Goal: Task Accomplishment & Management: Manage account settings

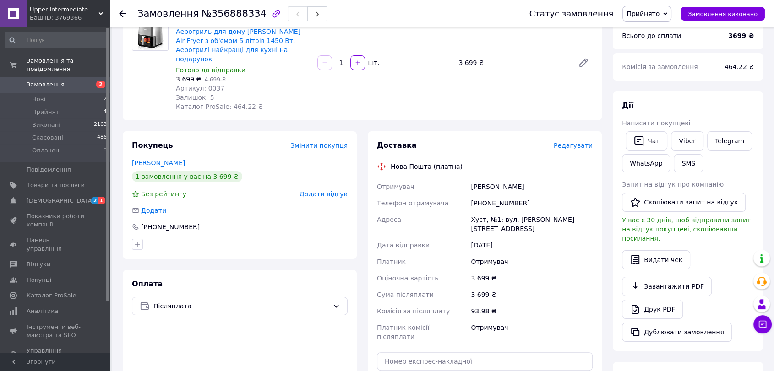
scroll to position [102, 0]
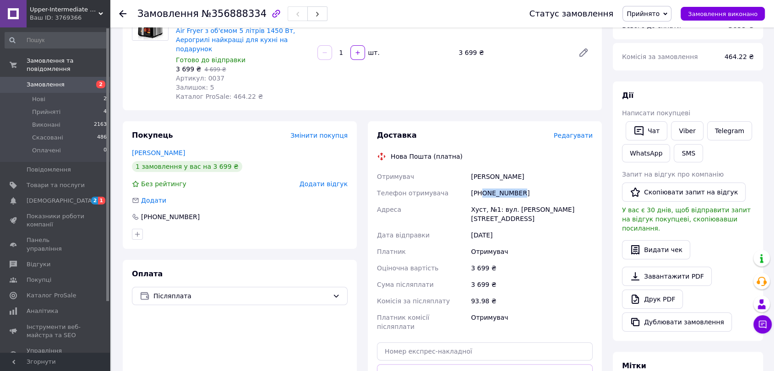
drag, startPoint x: 486, startPoint y: 182, endPoint x: 527, endPoint y: 182, distance: 40.3
click at [527, 185] on div "[PHONE_NUMBER]" at bounding box center [531, 193] width 125 height 16
copy div "0685559583"
drag, startPoint x: 468, startPoint y: 165, endPoint x: 558, endPoint y: 161, distance: 89.4
click at [558, 169] on div "Отримувач [PERSON_NAME] Телефон отримувача [PHONE_NUMBER] [GEOGRAPHIC_DATA], №1…" at bounding box center [484, 252] width 219 height 167
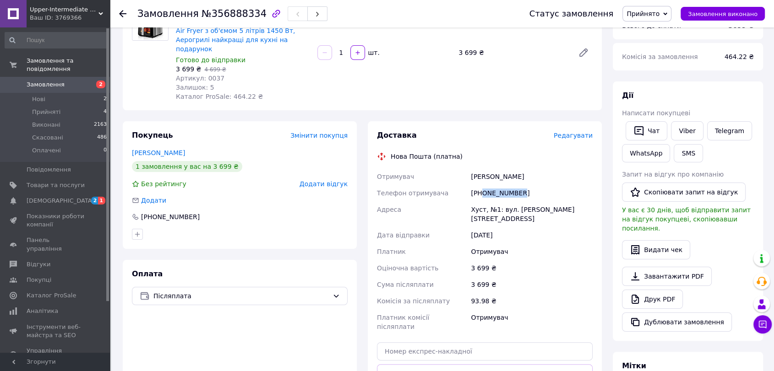
copy div "Отримувач [PERSON_NAME]"
click at [470, 201] on div "Хуст, №1: вул. [PERSON_NAME][STREET_ADDRESS]" at bounding box center [531, 214] width 125 height 26
copy div "Хуст"
click at [432, 314] on div "Доставка Редагувати Нова Пошта (платна) Отримувач Закуракіна [PERSON_NAME] Теле…" at bounding box center [485, 277] width 216 height 293
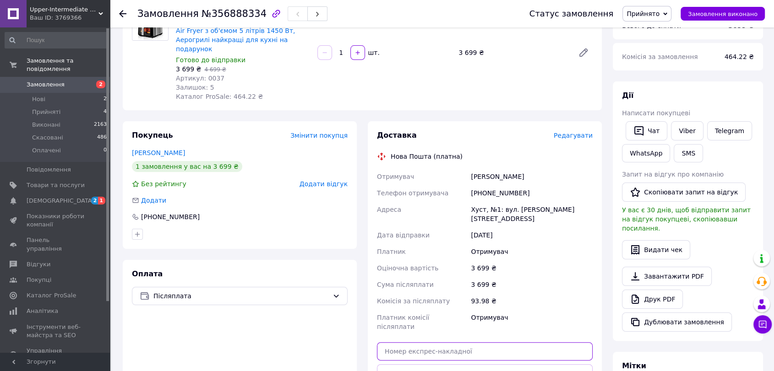
click at [432, 343] on input "text" at bounding box center [485, 352] width 216 height 18
paste input "20451225308701"
type input "20451225308701"
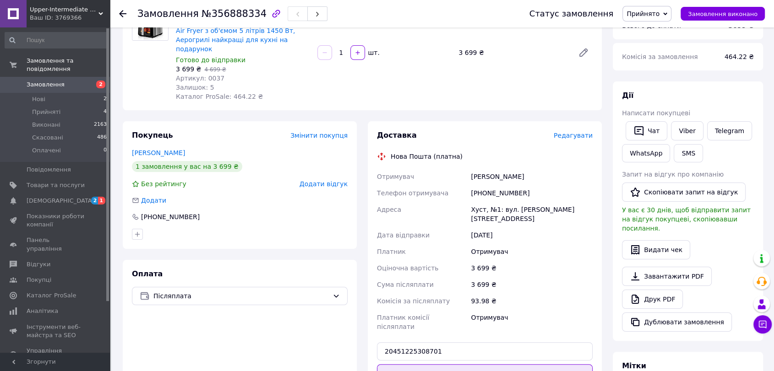
click at [435, 365] on button "Передати номер" at bounding box center [485, 374] width 216 height 18
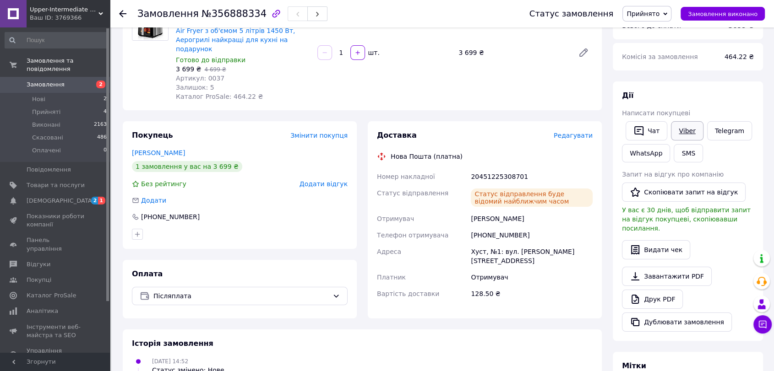
click at [685, 132] on link "Viber" at bounding box center [687, 130] width 32 height 19
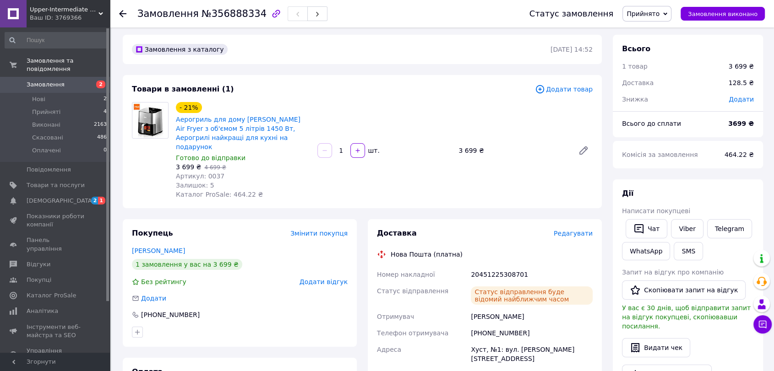
scroll to position [0, 0]
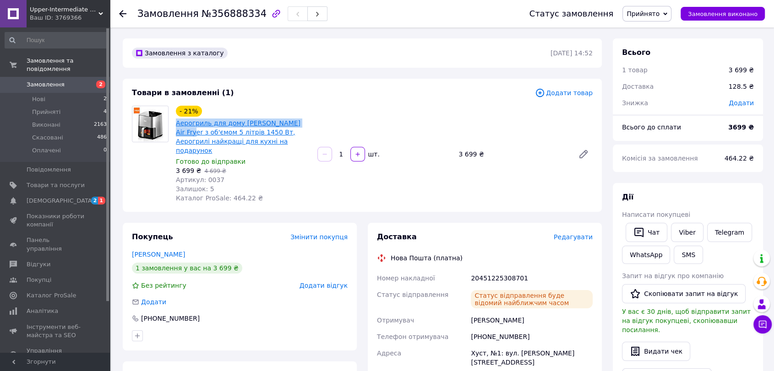
copy link "Аерогриль для дому Xiaomi MIUI Air Fryer"
drag, startPoint x: 175, startPoint y: 120, endPoint x: 297, endPoint y: 120, distance: 121.8
click at [297, 120] on div "Аерогриль для дому [PERSON_NAME] Air Fryer з об'ємом 5 літрів 1450 Вт, Аерогрил…" at bounding box center [243, 137] width 136 height 38
click at [471, 206] on div "Замовлення з каталогу [DATE] 14:52 Товари в замовленні (1) Додати товар - 21% А…" at bounding box center [362, 351] width 490 height 626
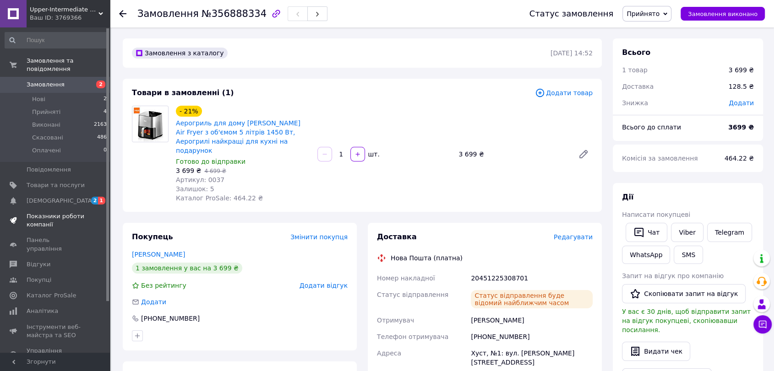
click at [51, 212] on span "Показники роботи компанії" at bounding box center [56, 220] width 58 height 16
